Goal: Information Seeking & Learning: Learn about a topic

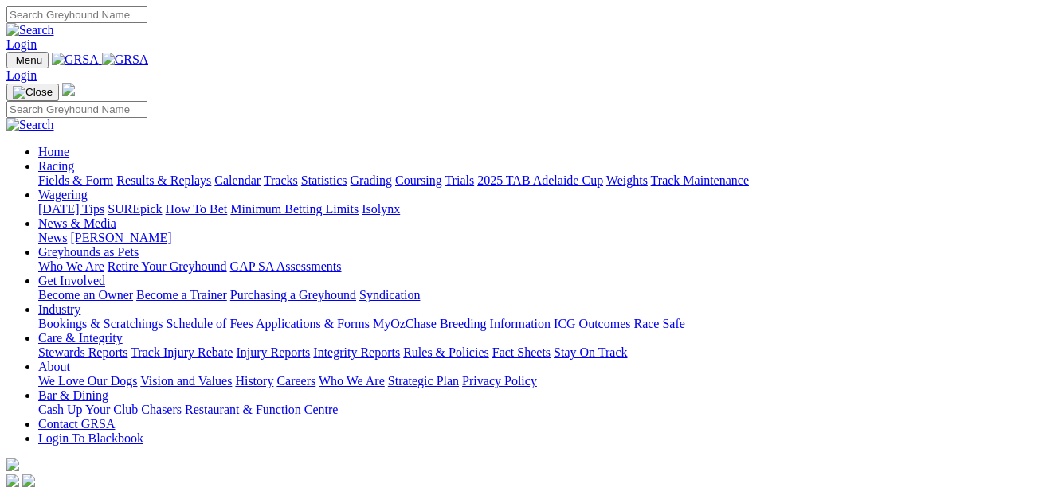
click at [74, 159] on link "Racing" at bounding box center [56, 166] width 36 height 14
click at [80, 174] on link "Fields & Form" at bounding box center [75, 181] width 75 height 14
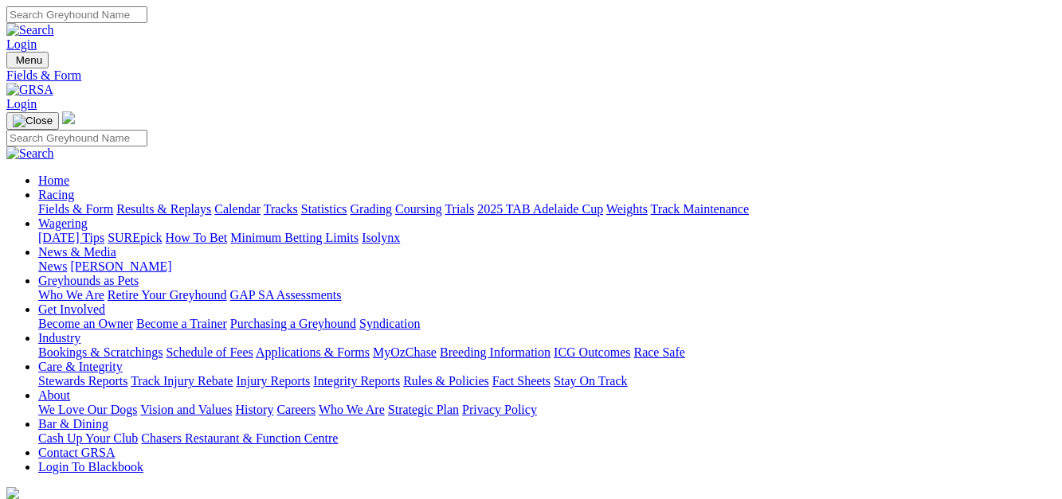
select select "NSW"
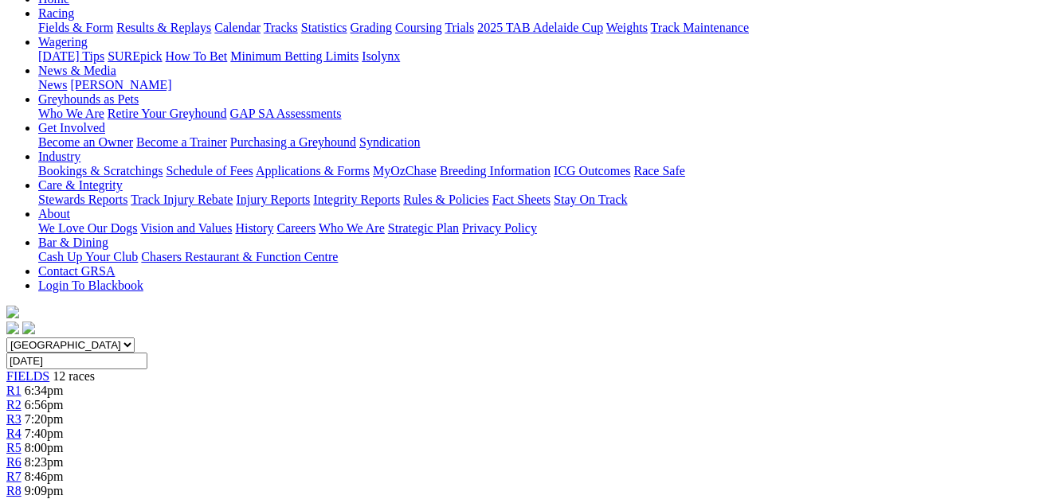
scroll to position [160, 0]
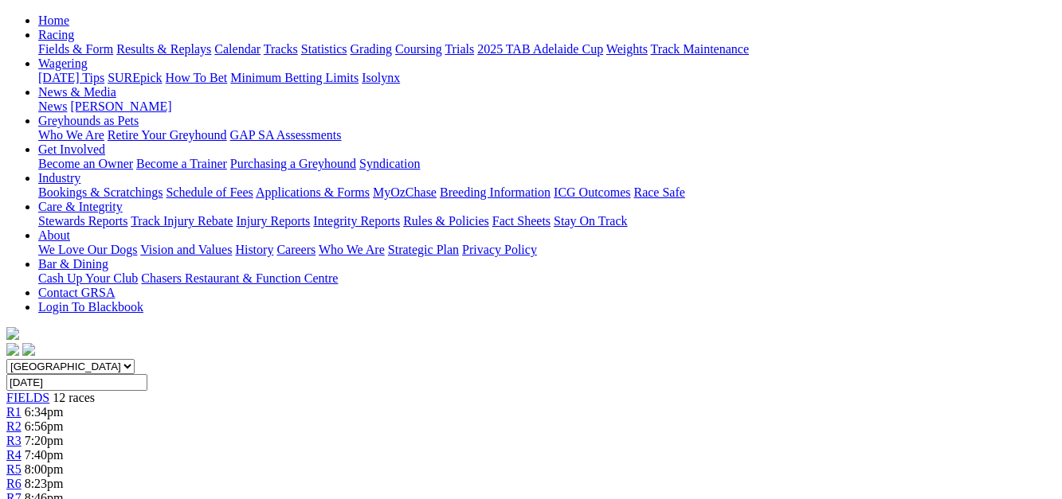
click at [64, 420] on span "6:56pm" at bounding box center [44, 427] width 39 height 14
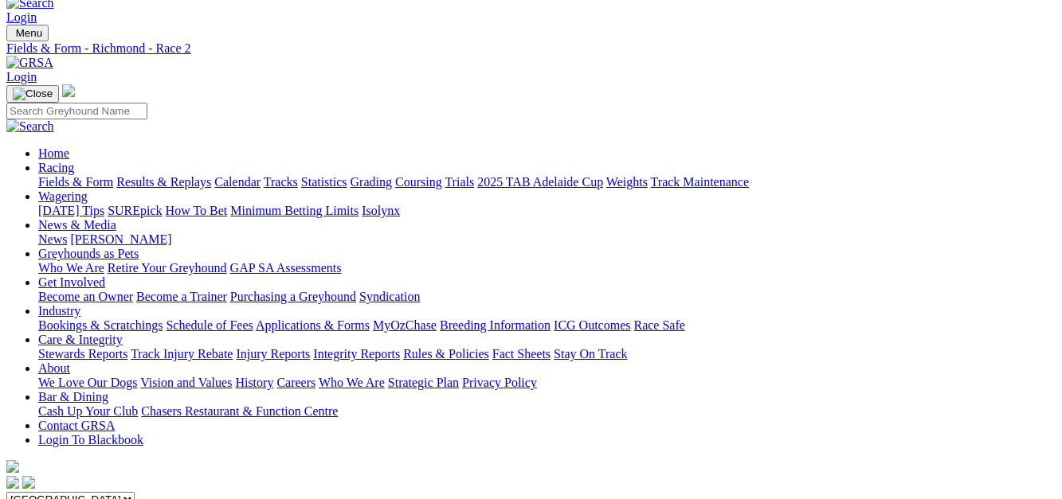
scroll to position [10, 0]
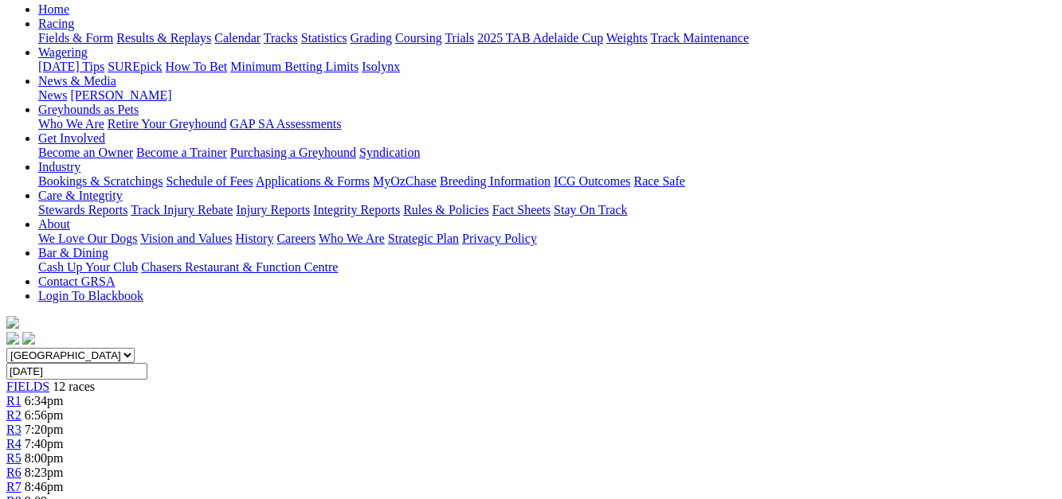
scroll to position [164, 0]
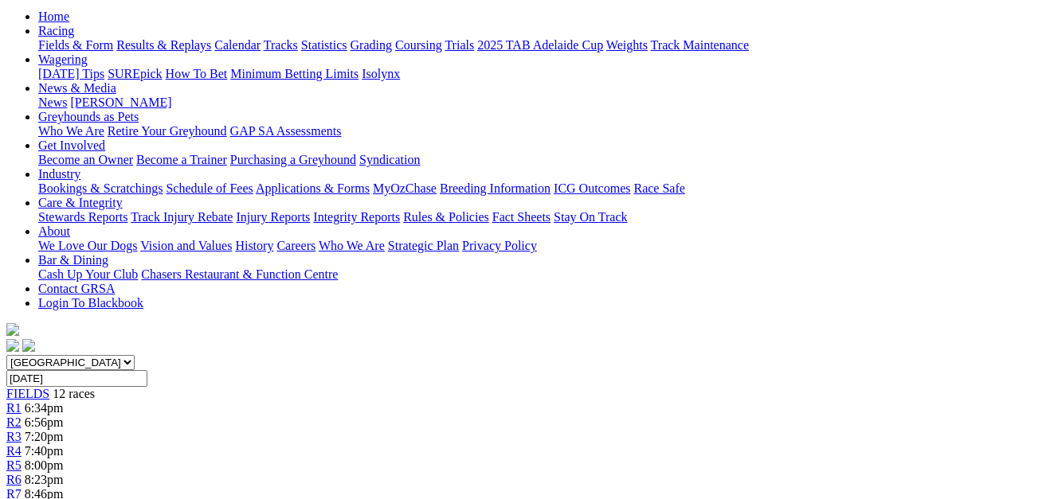
click at [22, 445] on span "R4" at bounding box center [13, 452] width 15 height 14
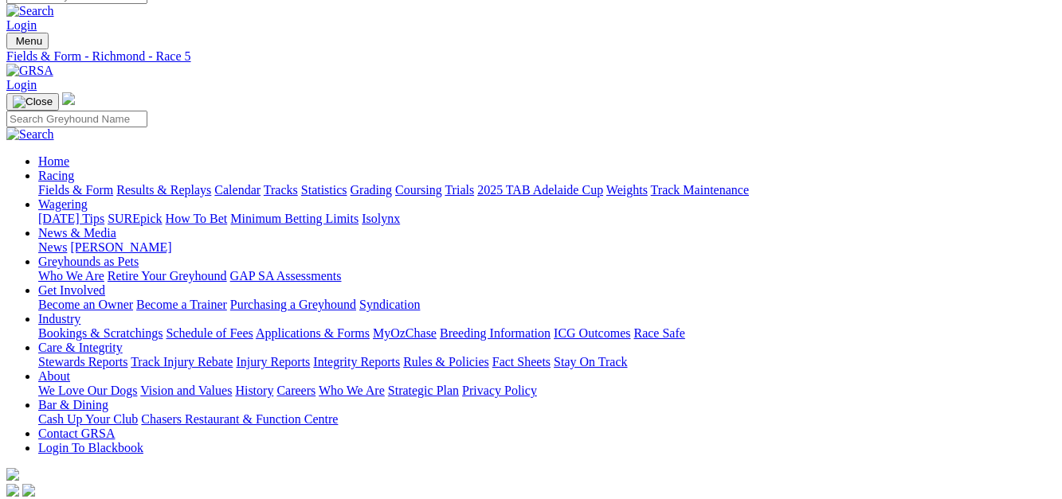
scroll to position [13, 0]
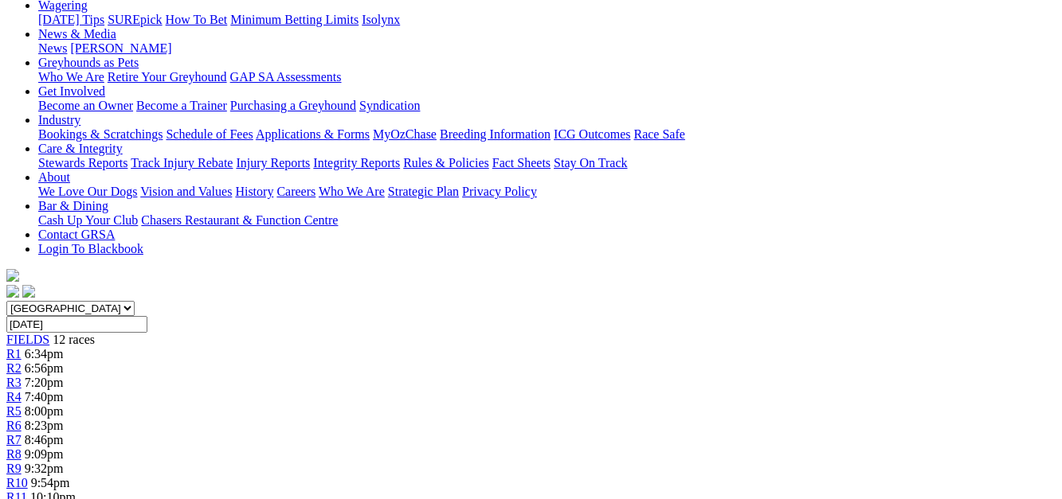
scroll to position [156, 0]
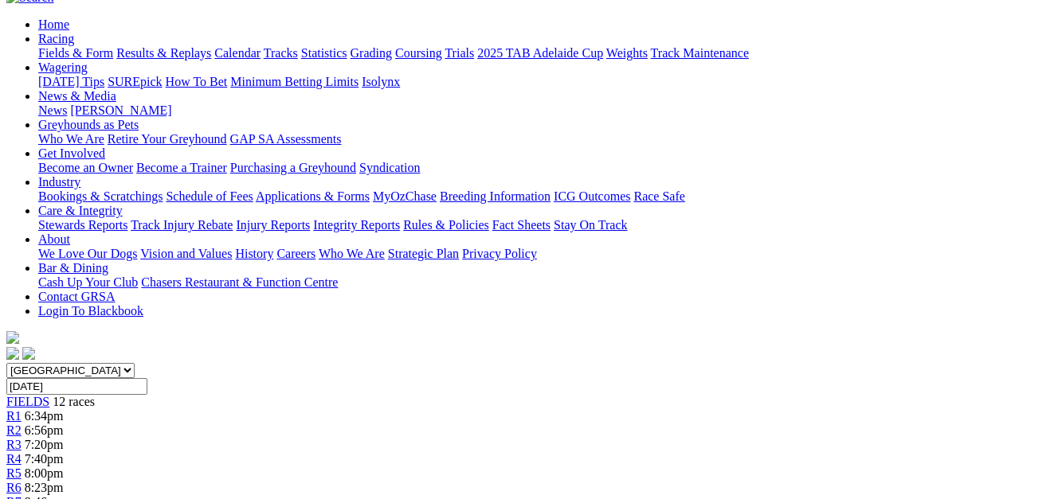
click at [22, 496] on link "R7" at bounding box center [13, 503] width 15 height 14
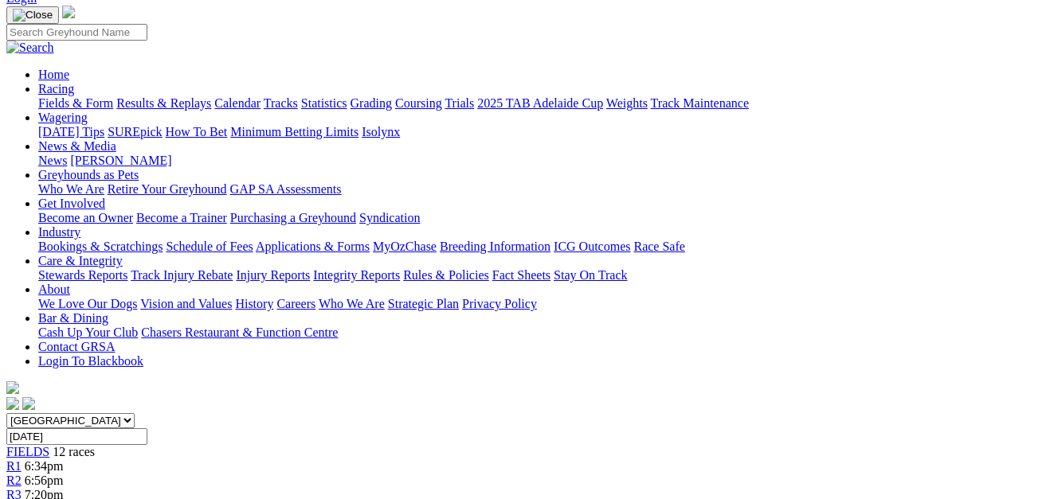
scroll to position [100, 0]
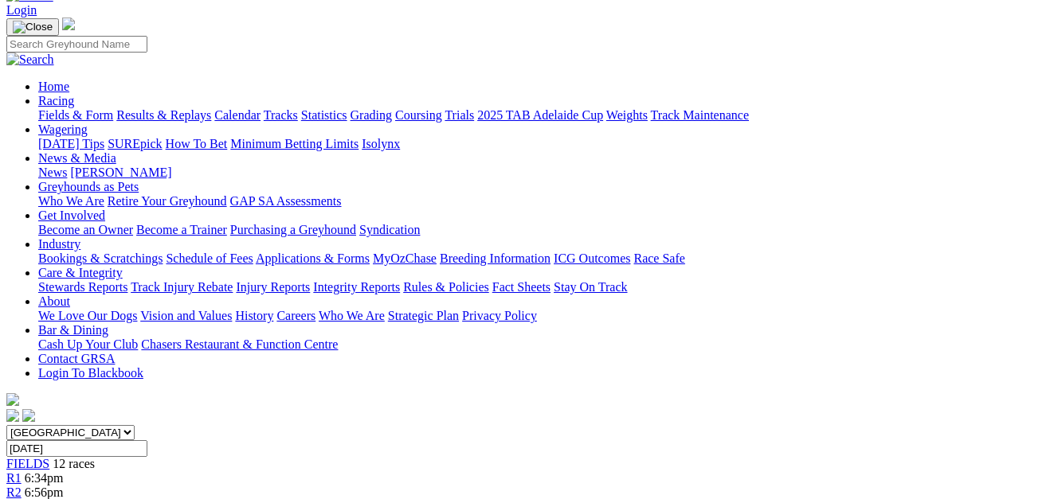
scroll to position [50, 0]
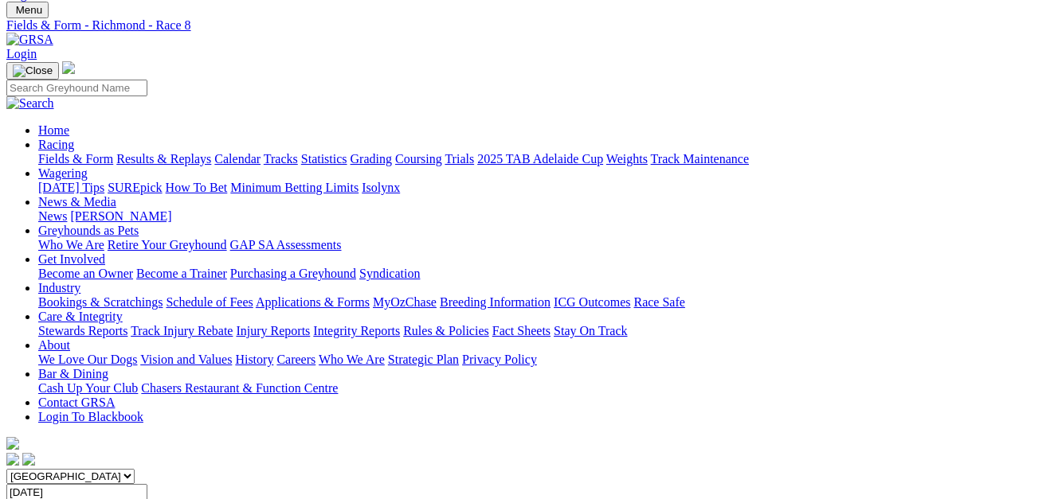
click at [135, 469] on select "[GEOGRAPHIC_DATA] [GEOGRAPHIC_DATA] [GEOGRAPHIC_DATA] [GEOGRAPHIC_DATA] [GEOGRA…" at bounding box center [70, 476] width 128 height 15
select select "QLD"
click at [35, 469] on select "[GEOGRAPHIC_DATA] [GEOGRAPHIC_DATA] [GEOGRAPHIC_DATA] [GEOGRAPHIC_DATA] [GEOGRA…" at bounding box center [70, 476] width 128 height 15
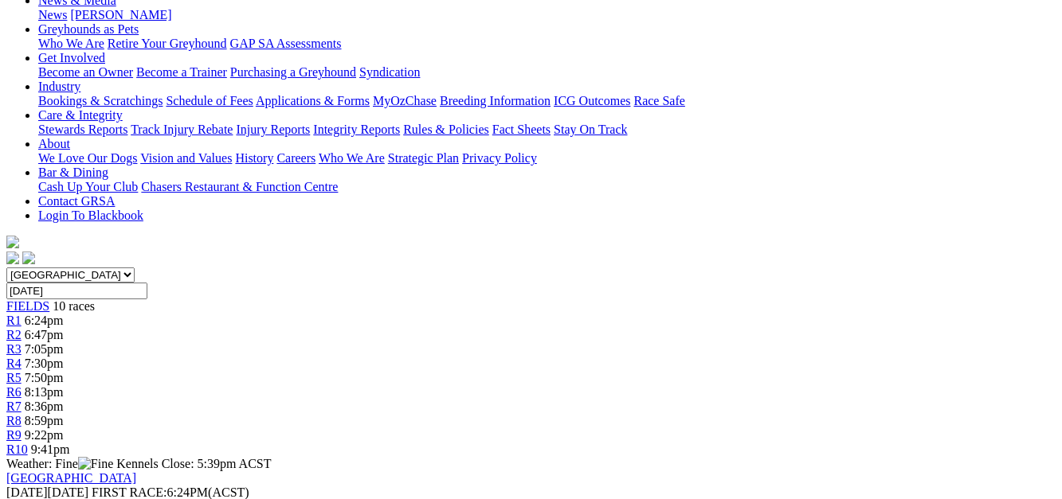
scroll to position [80, 0]
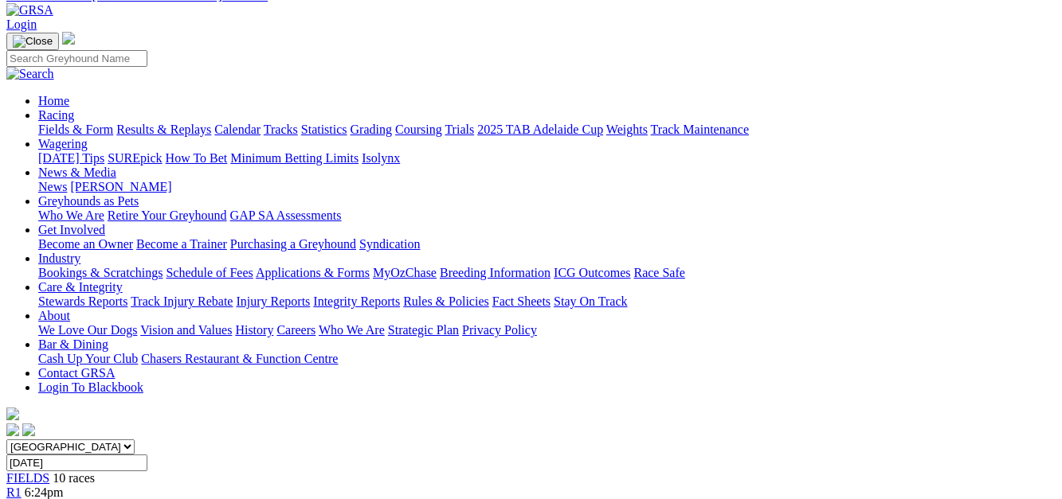
click at [22, 499] on link "R2" at bounding box center [13, 507] width 15 height 14
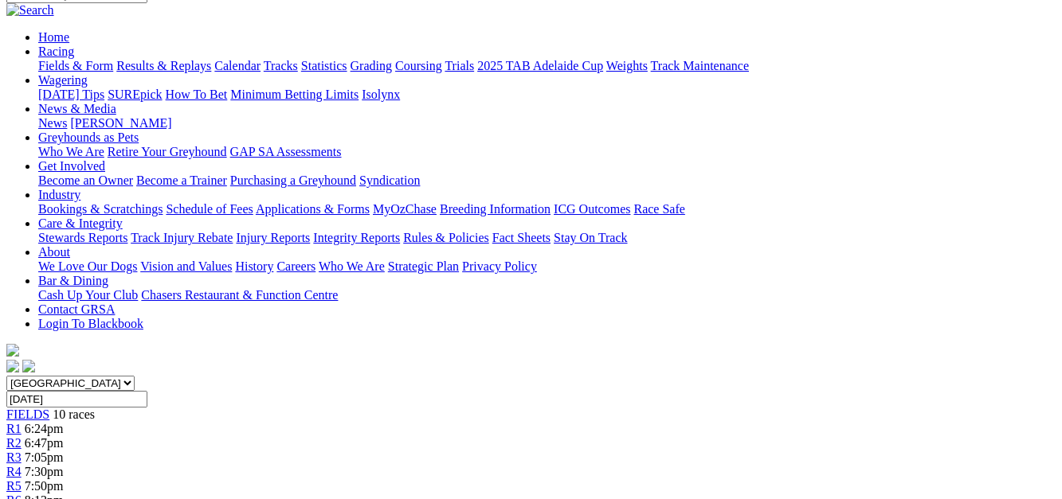
scroll to position [18, 0]
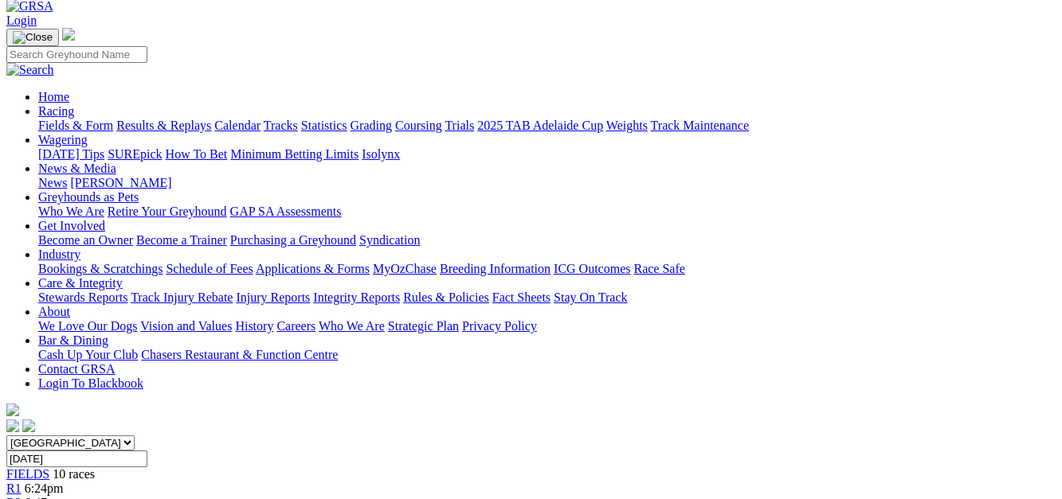
scroll to position [39, 0]
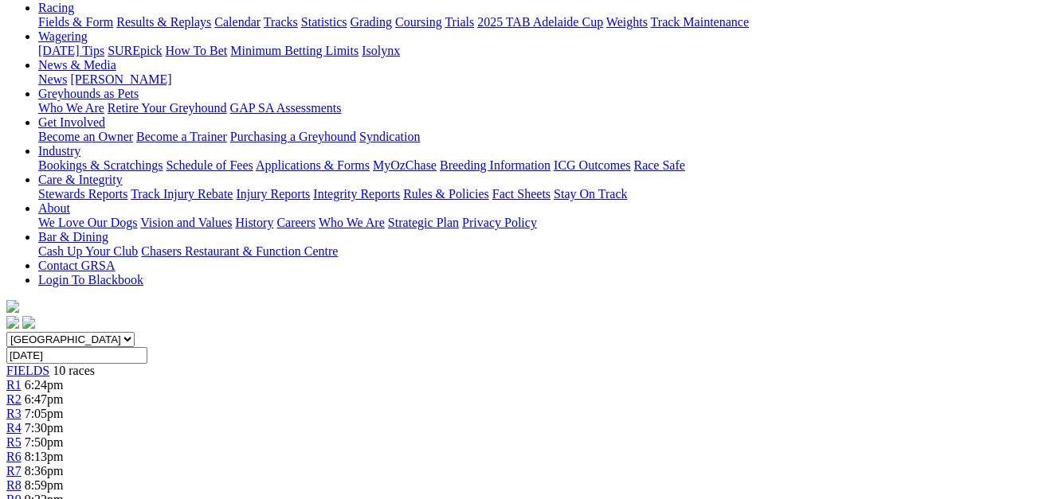
scroll to position [91, 0]
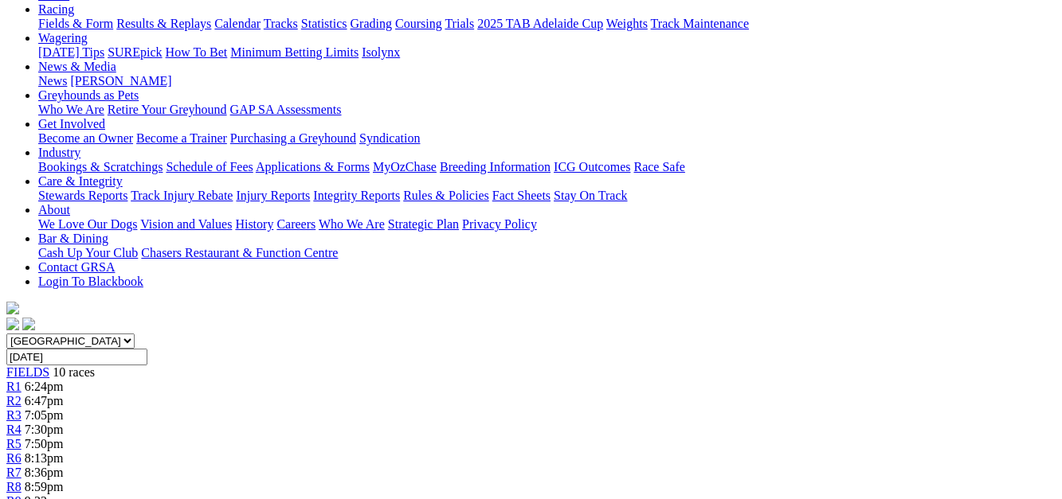
scroll to position [69, 0]
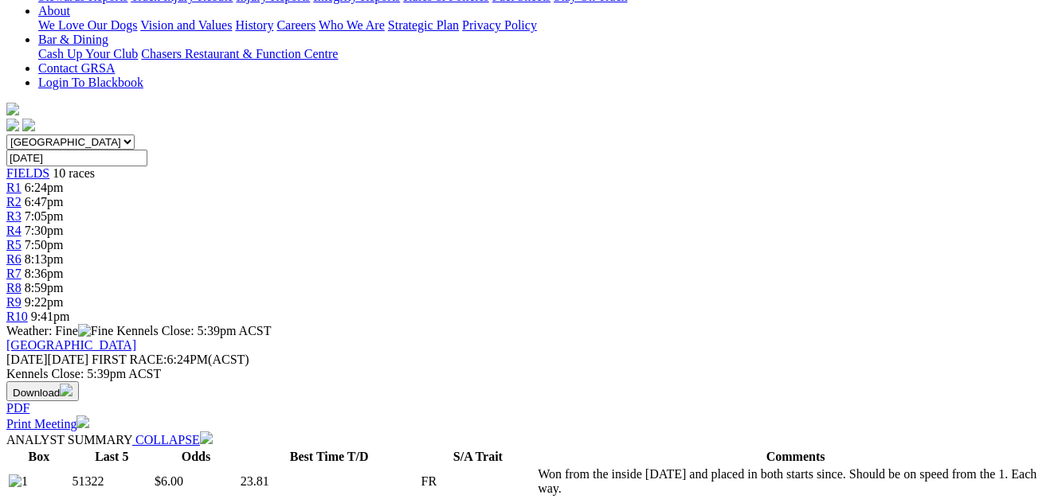
scroll to position [157, 0]
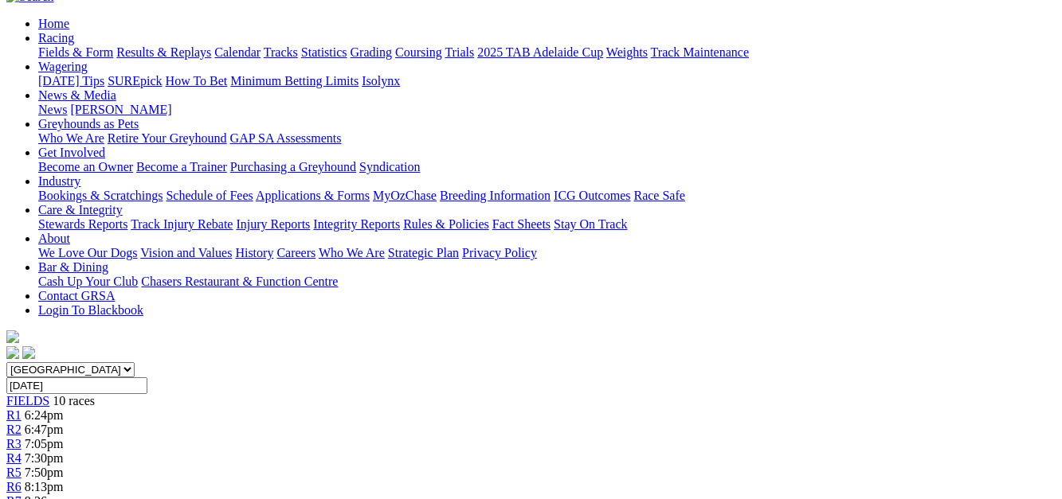
click at [135, 362] on select "South Australia New South Wales Northern Territory Queensland Tasmania Victoria…" at bounding box center [70, 369] width 128 height 15
select select "VIC"
click at [35, 362] on select "South Australia New South Wales Northern Territory Queensland Tasmania Victoria…" at bounding box center [70, 369] width 128 height 15
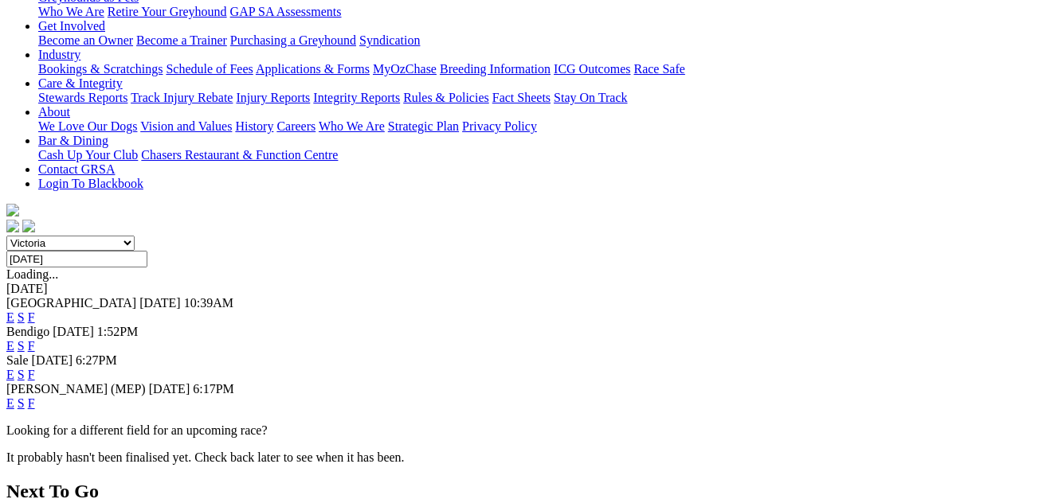
scroll to position [288, 0]
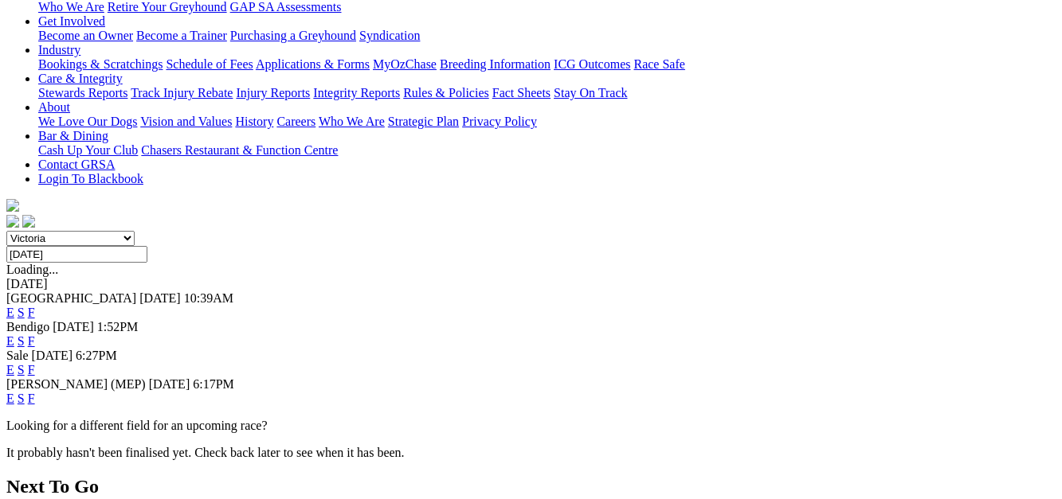
click at [14, 392] on link "E" at bounding box center [10, 399] width 8 height 14
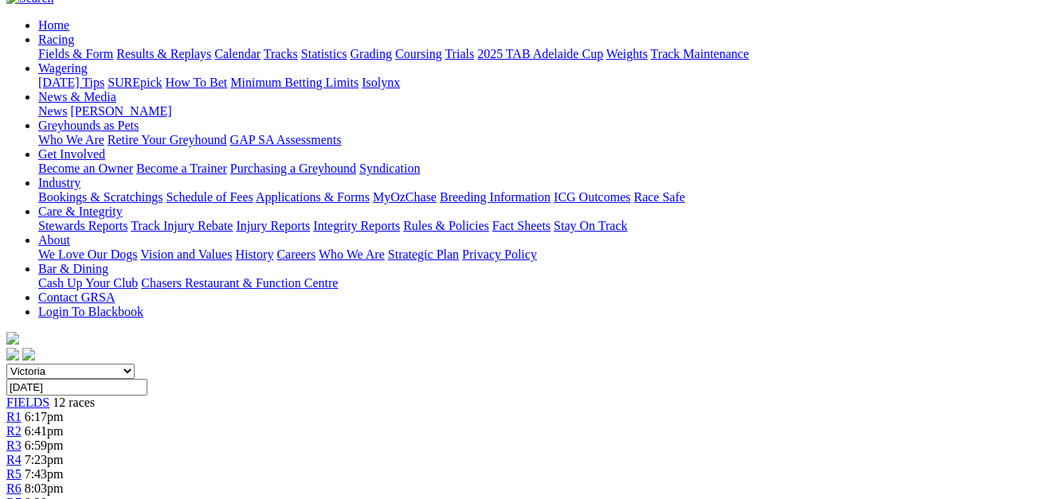
scroll to position [49, 0]
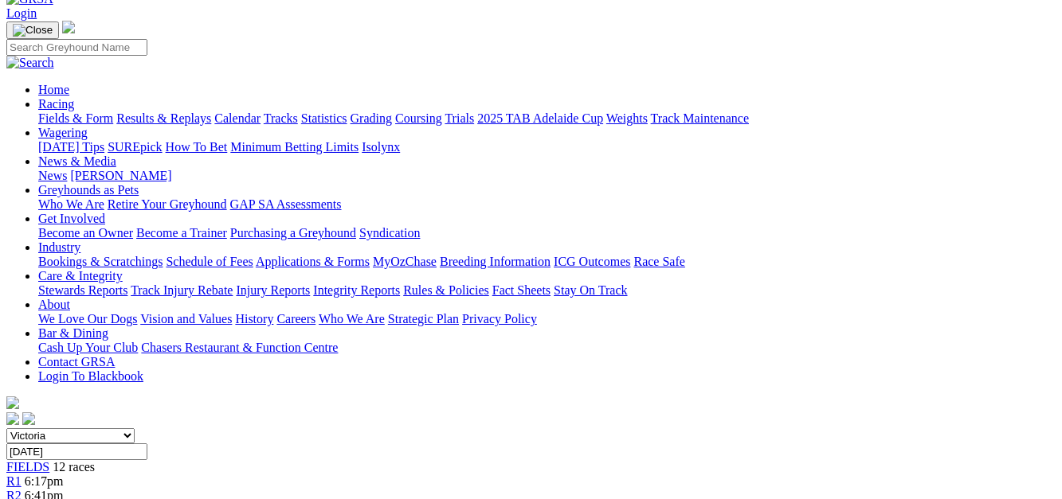
scroll to position [49, 0]
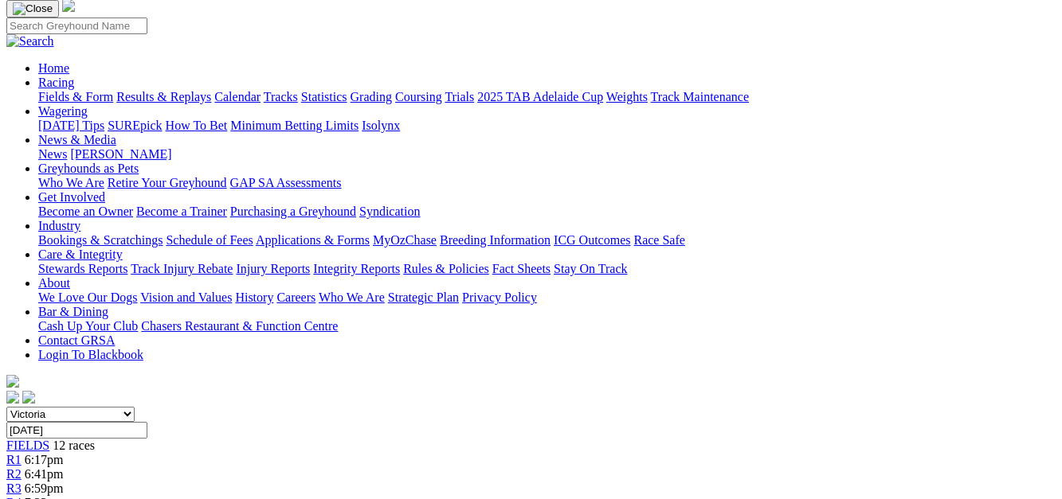
scroll to position [32, 0]
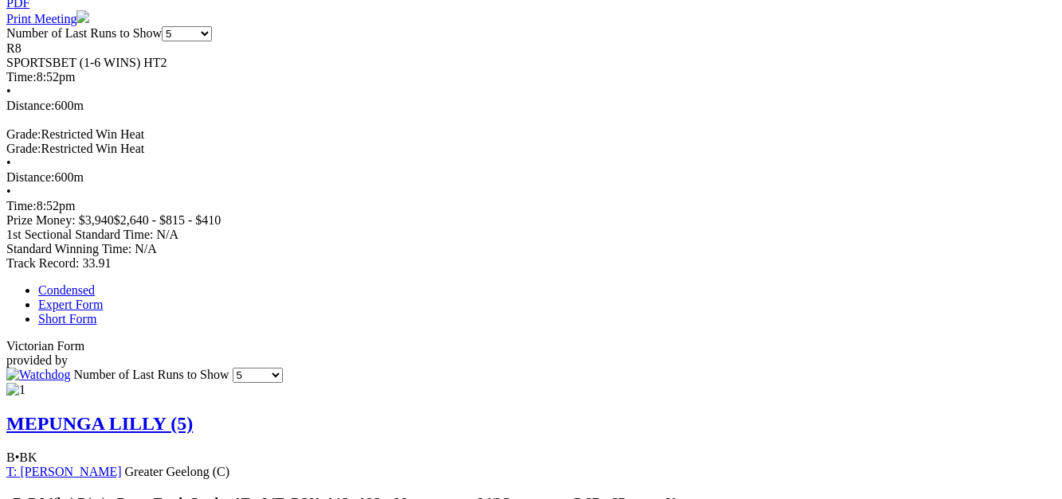
scroll to position [832, 0]
